Goal: Task Accomplishment & Management: Manage account settings

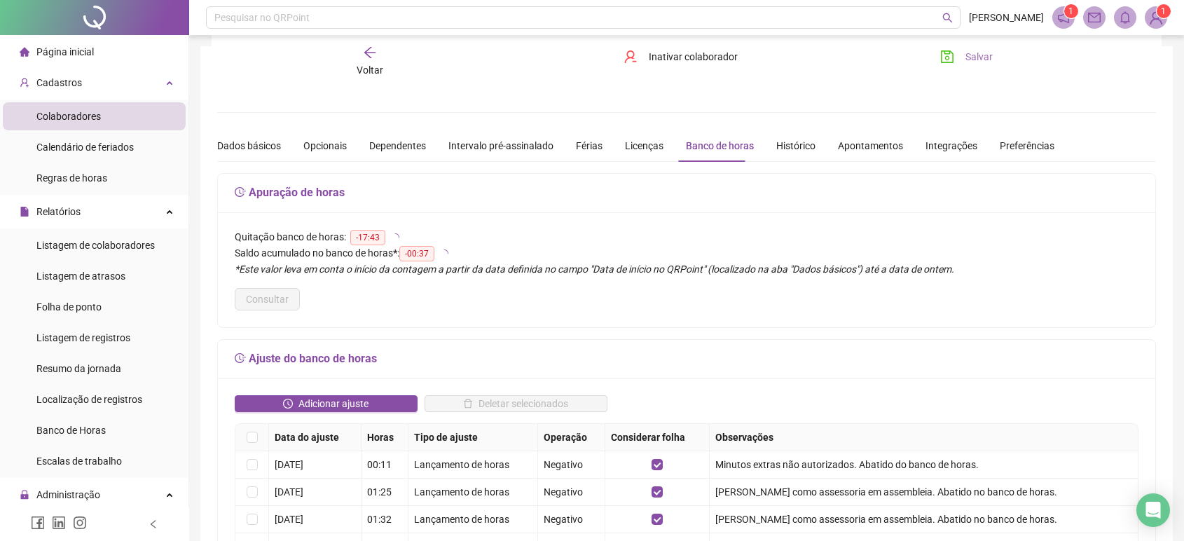
click at [957, 66] on button "Salvar" at bounding box center [967, 57] width 74 height 22
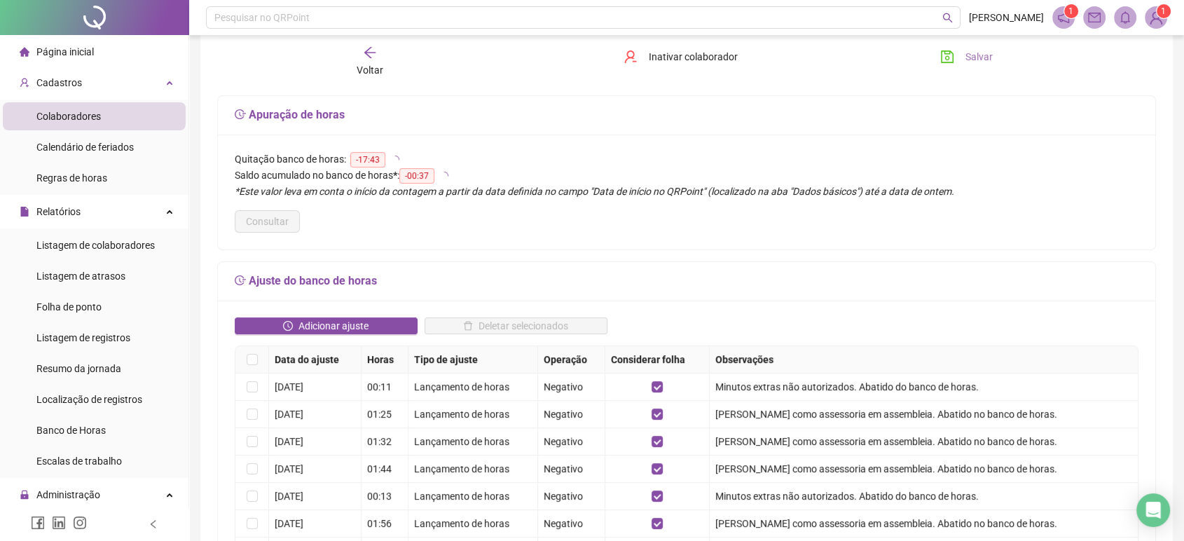
click at [964, 60] on button "Salvar" at bounding box center [967, 57] width 74 height 22
click at [118, 23] on div at bounding box center [94, 17] width 189 height 35
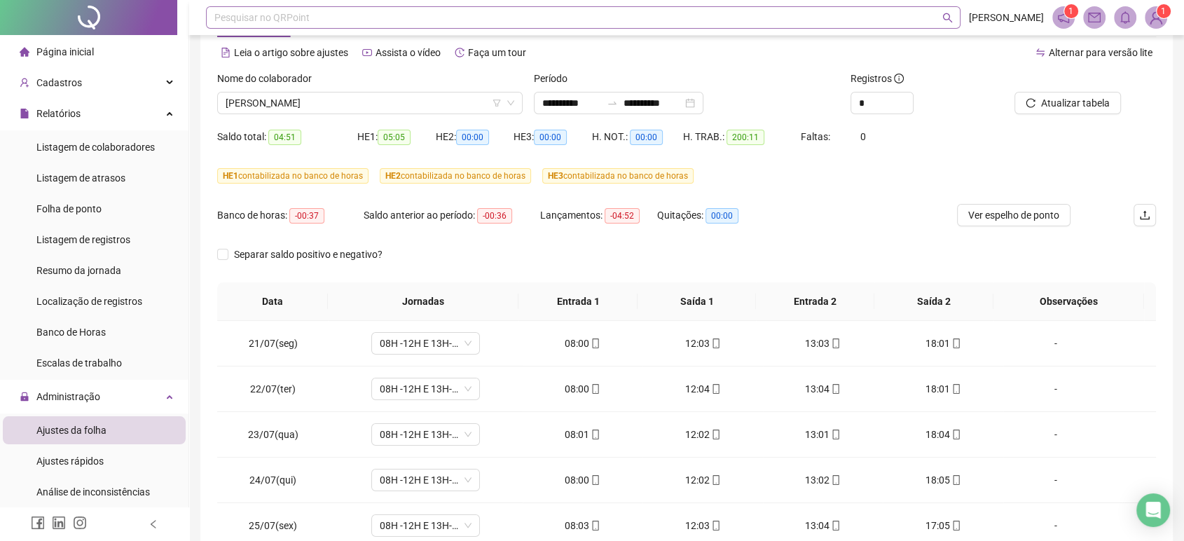
scroll to position [934, 0]
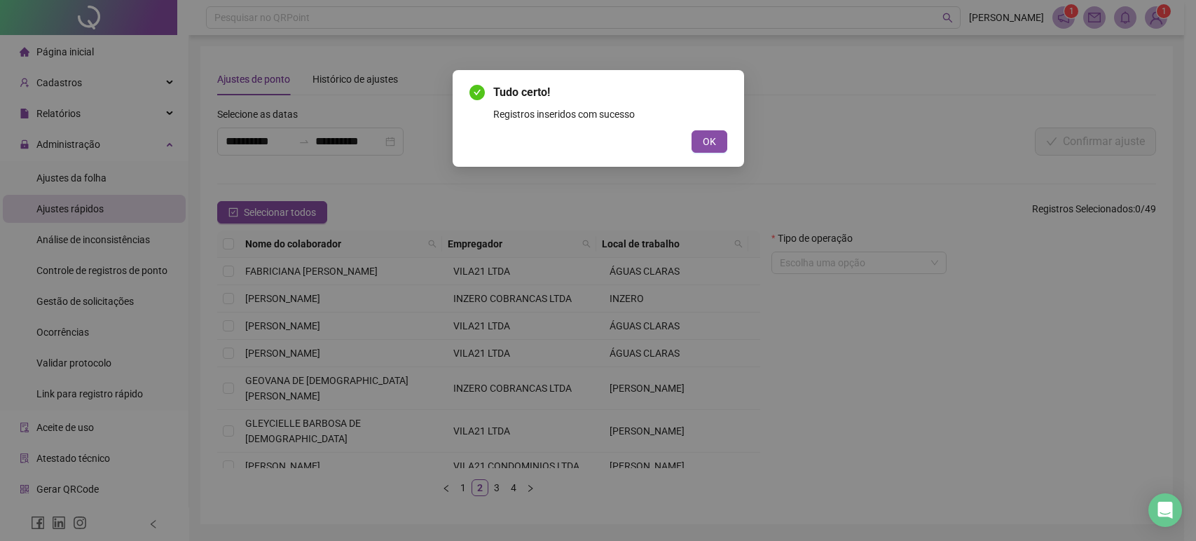
click at [715, 132] on button "OK" at bounding box center [710, 141] width 36 height 22
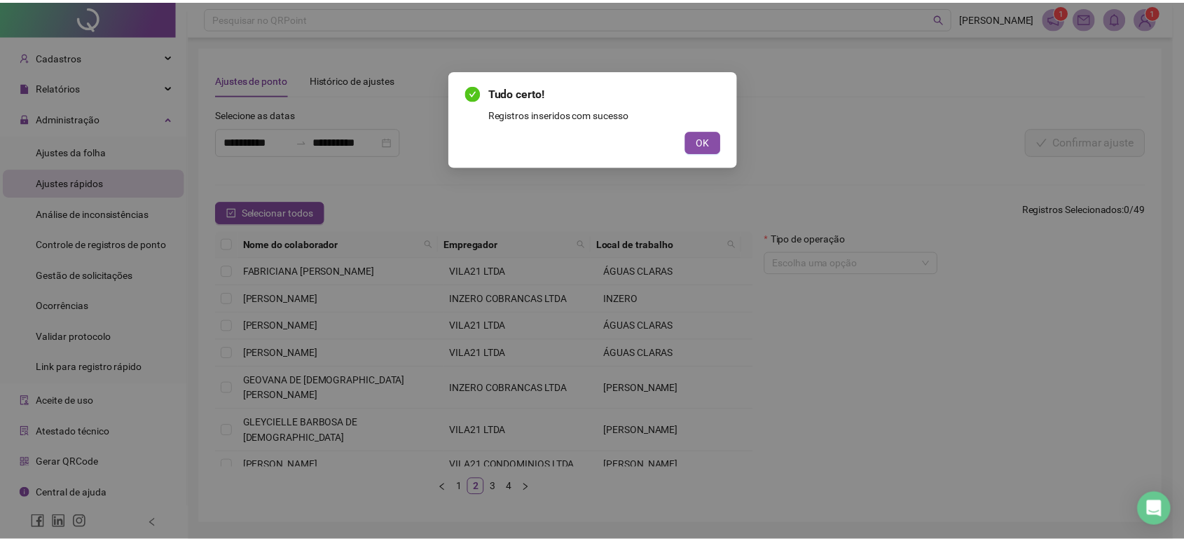
scroll to position [156, 0]
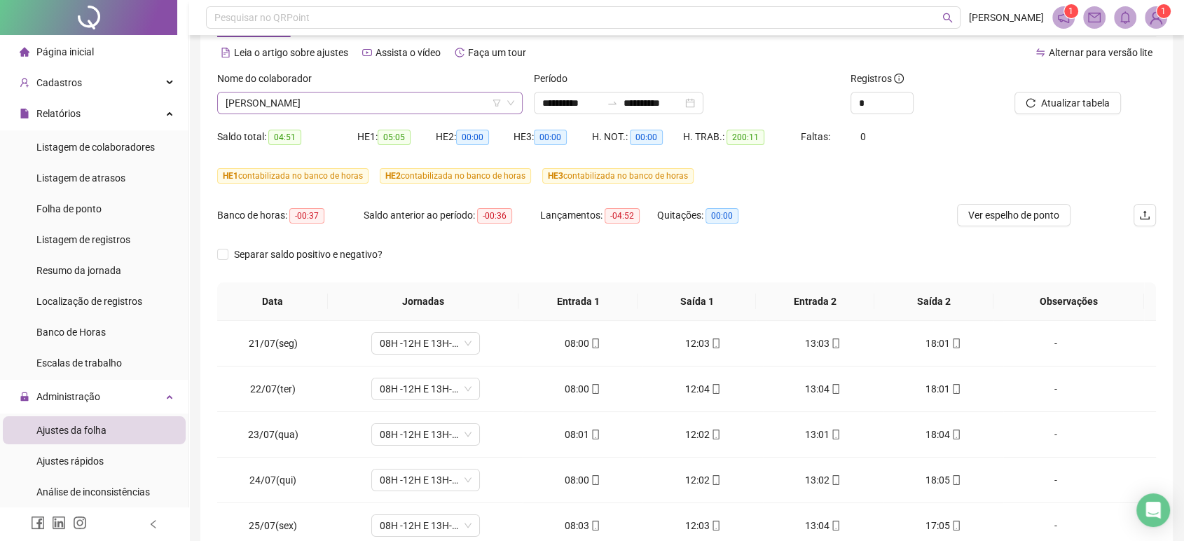
scroll to position [934, 0]
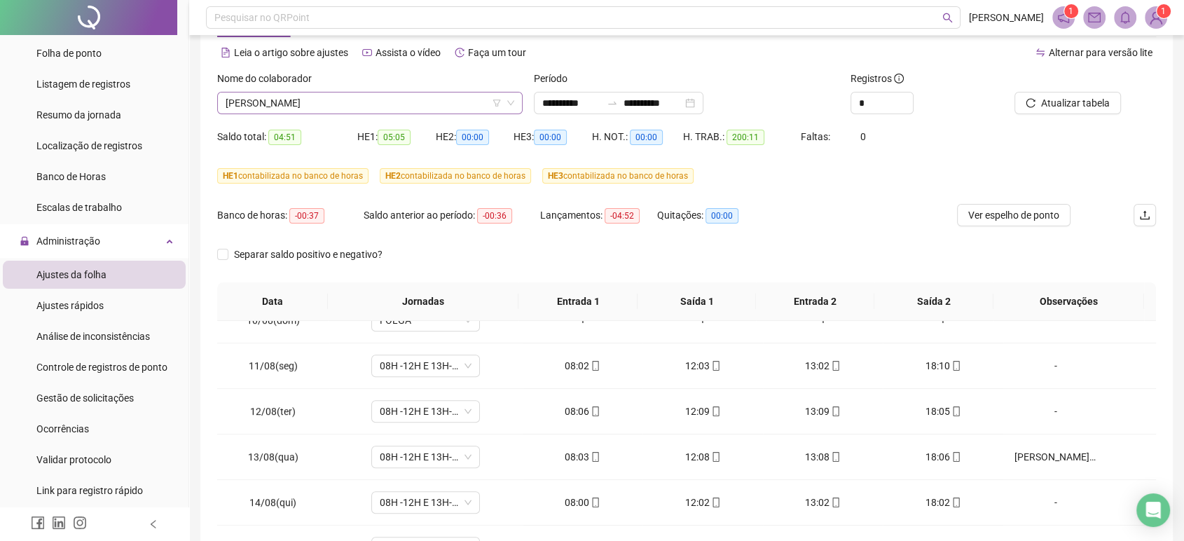
click at [387, 95] on span "[PERSON_NAME]" at bounding box center [370, 103] width 289 height 21
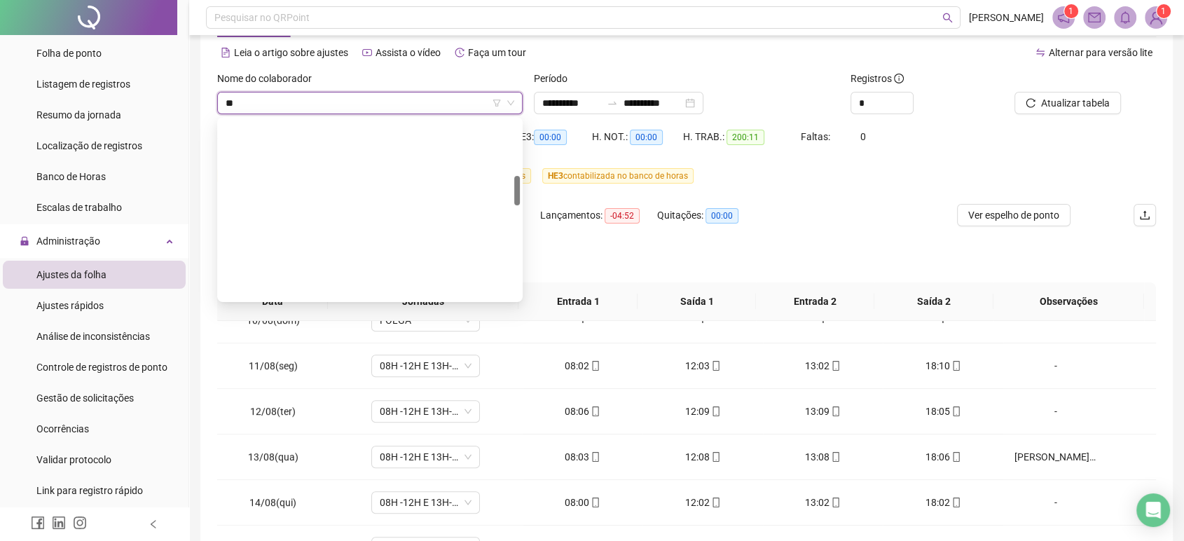
scroll to position [0, 0]
type input "***"
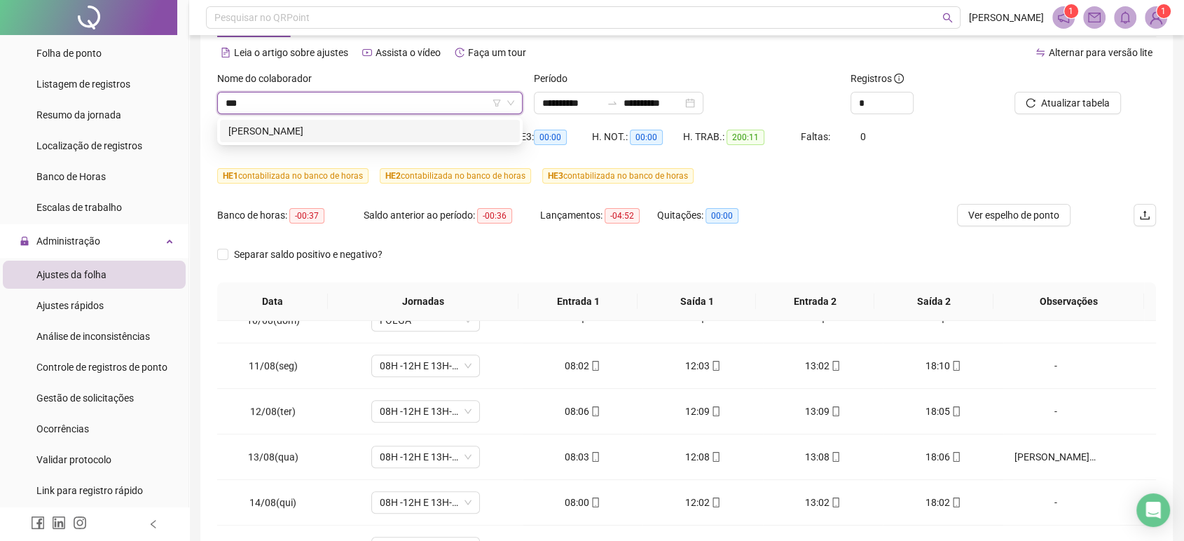
click at [413, 130] on div "[PERSON_NAME]" at bounding box center [369, 130] width 283 height 15
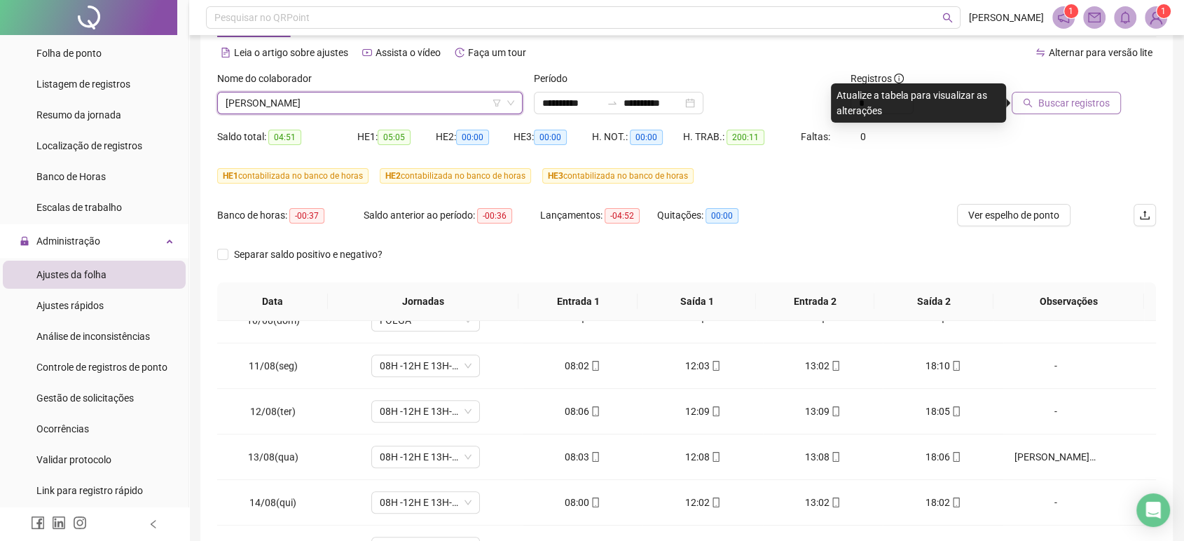
click at [1081, 100] on span "Buscar registros" at bounding box center [1074, 102] width 71 height 15
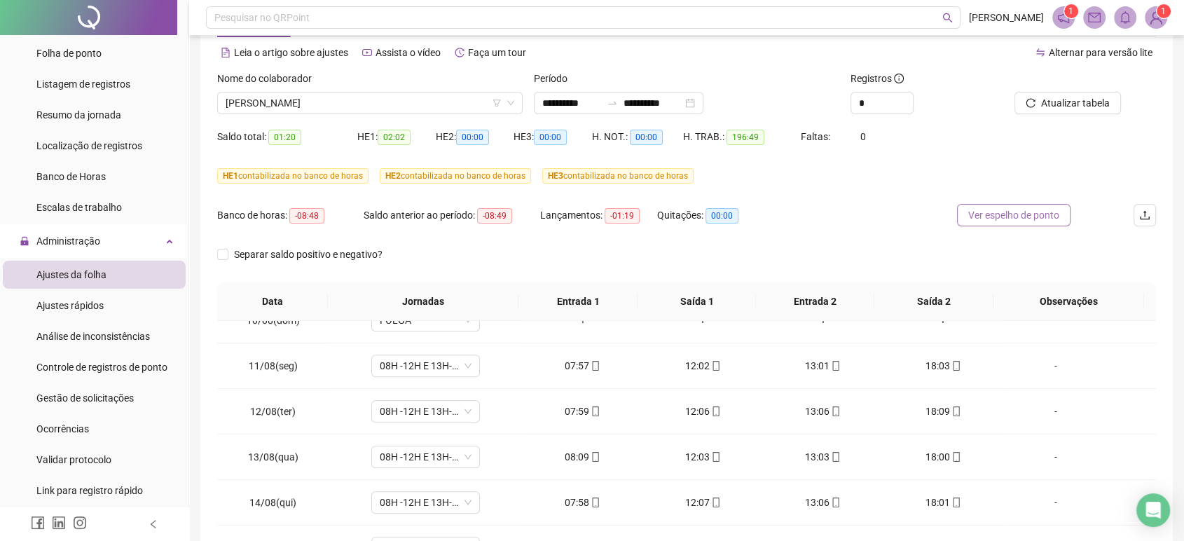
click at [1013, 205] on button "Ver espelho de ponto" at bounding box center [1014, 215] width 114 height 22
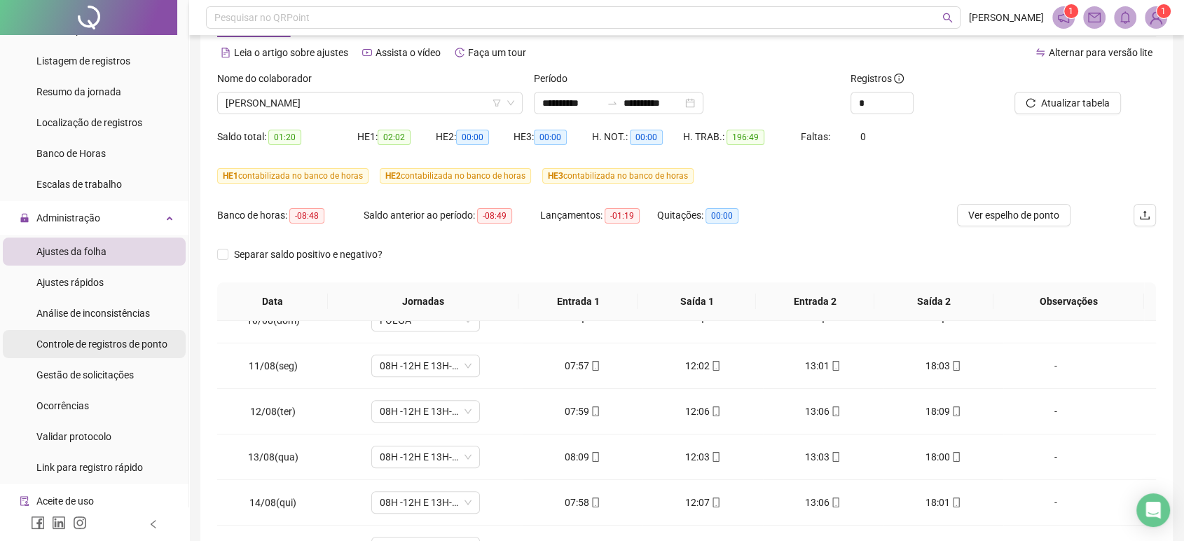
scroll to position [233, 0]
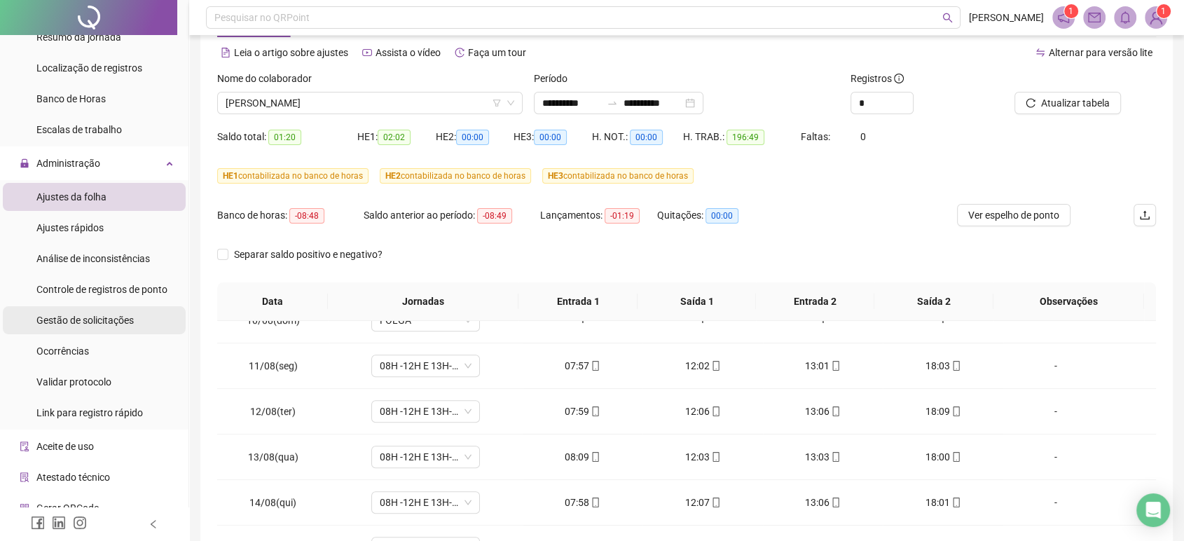
click at [142, 326] on li "Gestão de solicitações" at bounding box center [94, 320] width 183 height 28
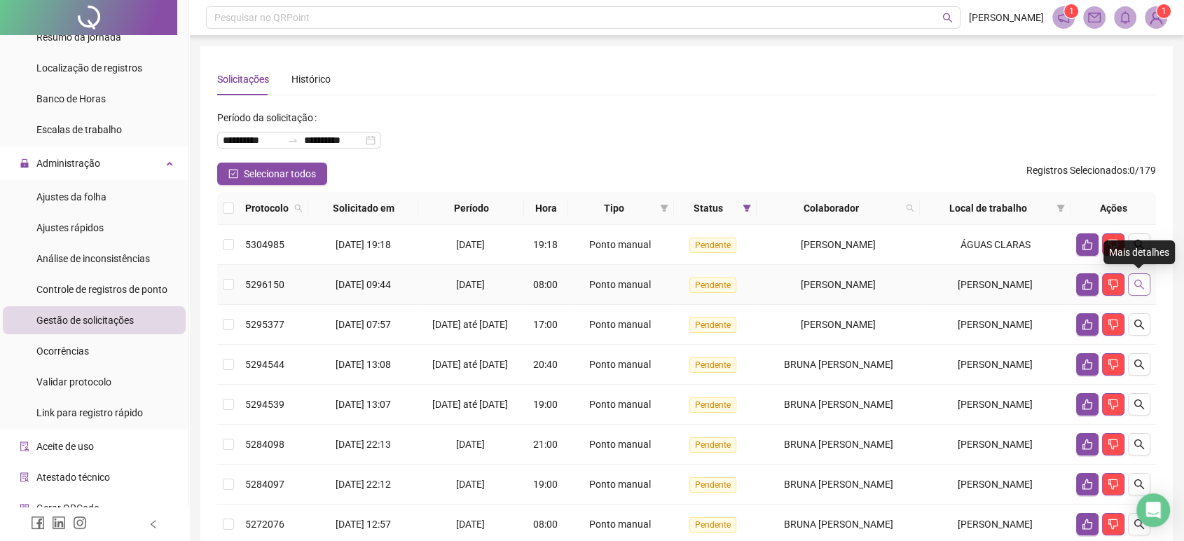
click at [1140, 283] on icon "search" at bounding box center [1139, 284] width 11 height 11
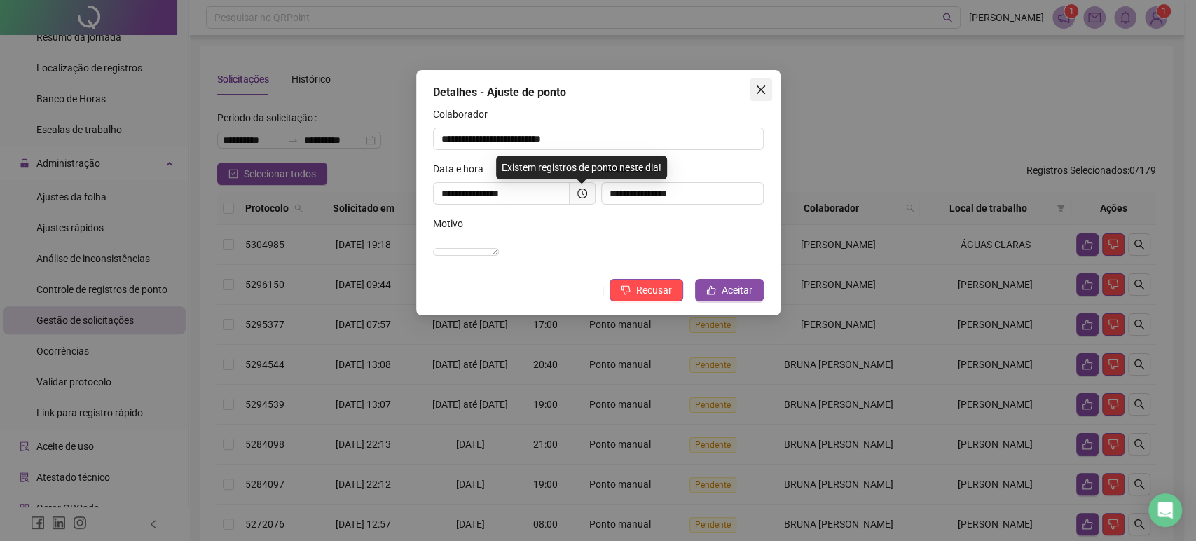
click at [768, 86] on span "Close" at bounding box center [761, 89] width 22 height 11
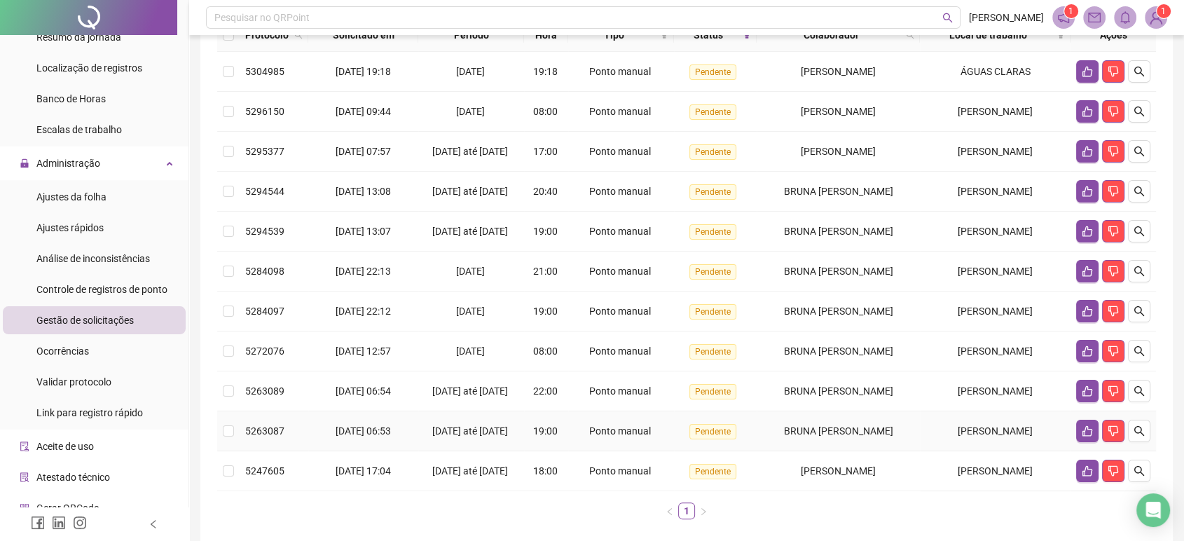
scroll to position [133, 0]
